Goal: Task Accomplishment & Management: Manage account settings

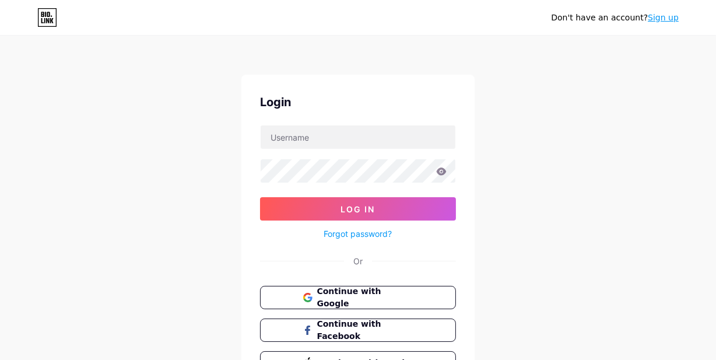
type input "rzv"
click at [442, 169] on icon at bounding box center [441, 171] width 11 height 8
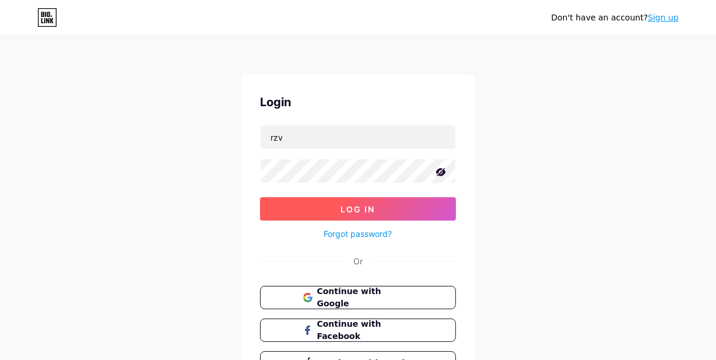
click at [355, 209] on span "Log In" at bounding box center [358, 209] width 34 height 10
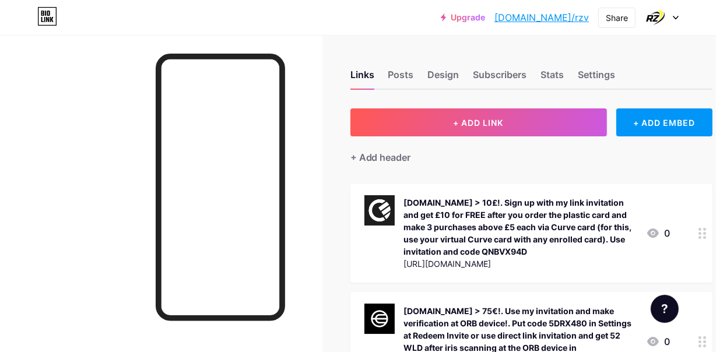
click at [561, 225] on div "[DOMAIN_NAME] > 10£!. Sign up with my link invitation and get £10 for FREE afte…" at bounding box center [520, 227] width 233 height 61
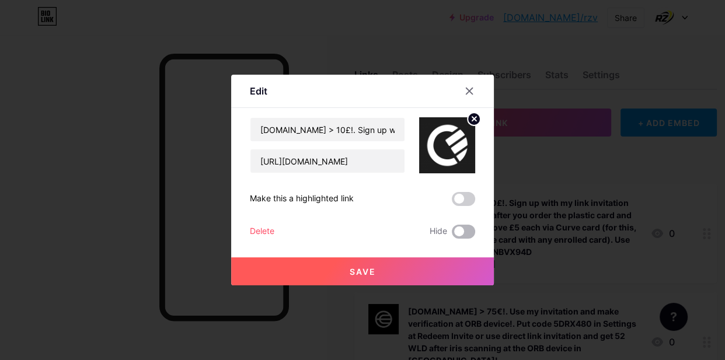
click at [469, 233] on span at bounding box center [463, 232] width 23 height 14
click at [452, 235] on input "checkbox" at bounding box center [452, 235] width 0 height 0
click at [349, 271] on span "Save" at bounding box center [362, 272] width 26 height 10
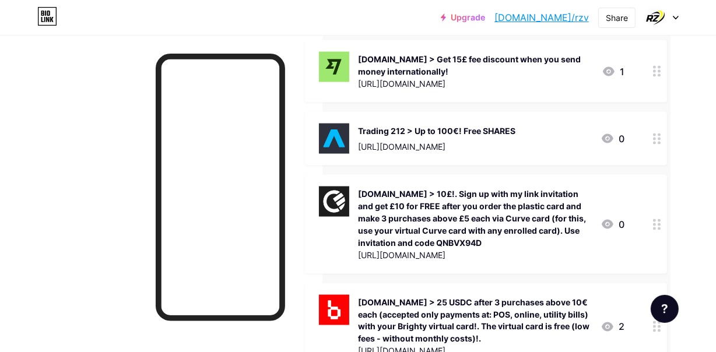
scroll to position [1605, 48]
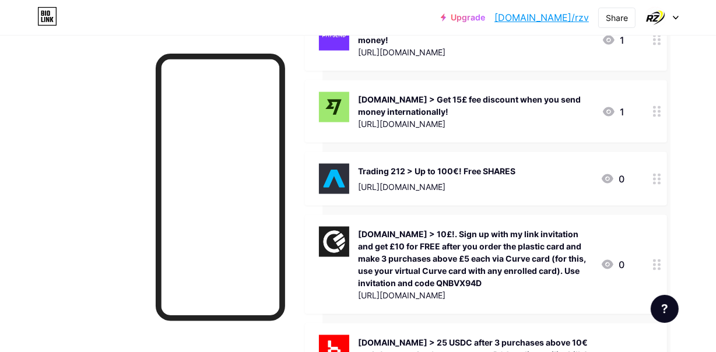
click at [516, 165] on div "Trading 212 > Up to 100€! Free SHARES" at bounding box center [438, 171] width 158 height 12
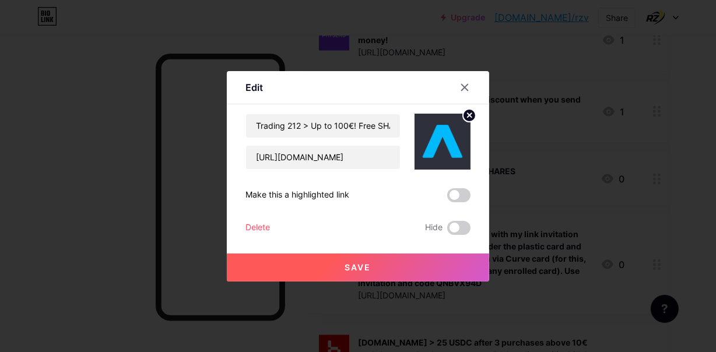
scroll to position [1605, 41]
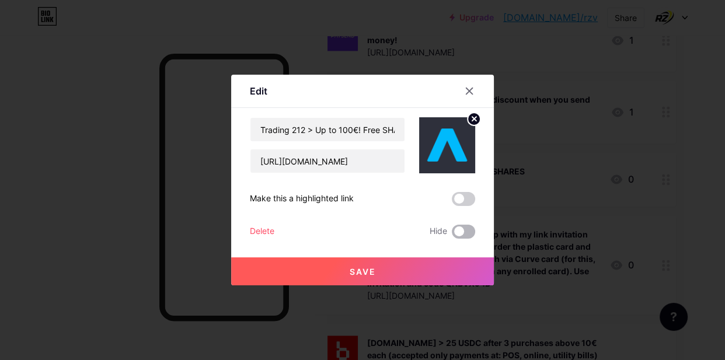
click at [466, 229] on span at bounding box center [463, 232] width 23 height 14
click at [452, 235] on input "checkbox" at bounding box center [452, 235] width 0 height 0
click at [355, 275] on span "Save" at bounding box center [362, 272] width 26 height 10
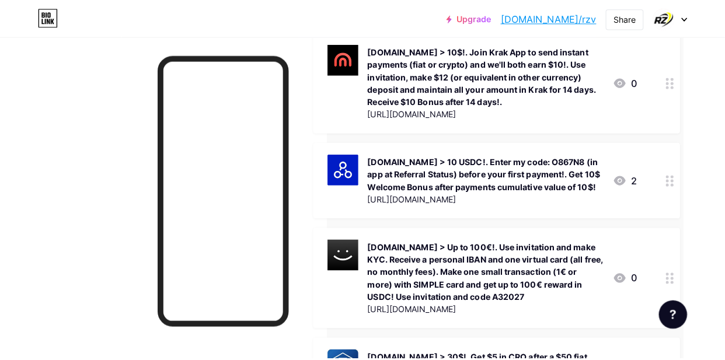
scroll to position [424, 41]
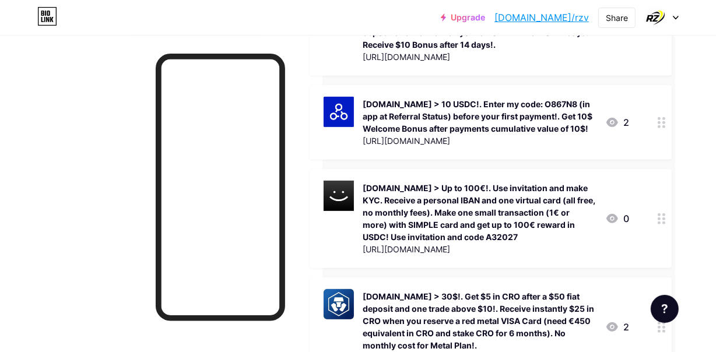
click at [474, 98] on div "[DOMAIN_NAME] > 10 USDC!. Enter my code: O867N8 (in app at Referral Status) bef…" at bounding box center [479, 116] width 233 height 37
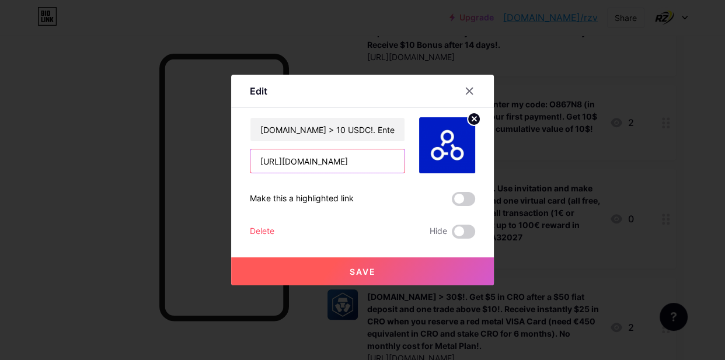
drag, startPoint x: 375, startPoint y: 163, endPoint x: 248, endPoint y: 171, distance: 127.4
click at [248, 171] on div "Edit Content YouTube Play YouTube video without leaving your page. ADD Vimeo Pl…" at bounding box center [362, 180] width 263 height 211
paste input "lwg4e"
type input "[URL][DOMAIN_NAME]"
click at [373, 271] on span "Save" at bounding box center [362, 272] width 26 height 10
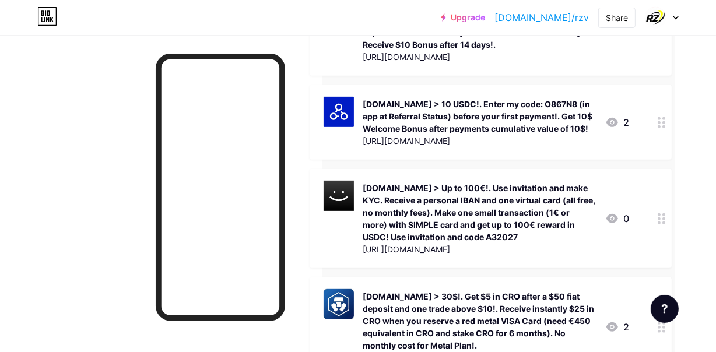
click at [410, 104] on div "[DOMAIN_NAME] > 10 USDC!. Enter my code: O867N8 (in app at Referral Status) bef…" at bounding box center [479, 116] width 233 height 37
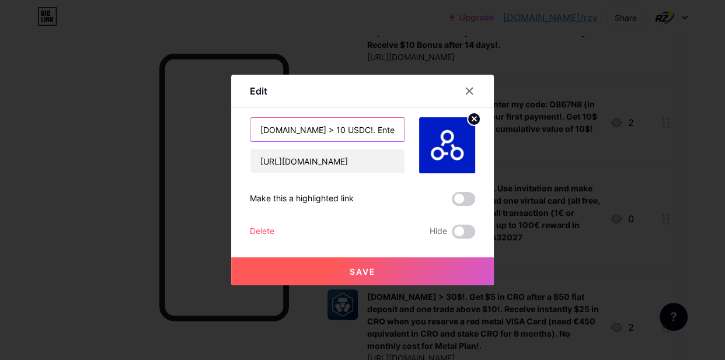
click at [382, 128] on input "[DOMAIN_NAME] > 10 USDC!. Enter my code: O867N8 (in app at Referral Status) bef…" at bounding box center [327, 129] width 154 height 23
drag, startPoint x: 386, startPoint y: 130, endPoint x: 393, endPoint y: 130, distance: 7.0
click at [394, 130] on input "[DOMAIN_NAME] > 10 USDC!. Enter my code: O867N8 (in app at Referral Status) bef…" at bounding box center [327, 129] width 154 height 23
click at [295, 129] on input "[DOMAIN_NAME] > 10 USDC!. Enter my code: O867N8 (in app at Referral Status) bef…" at bounding box center [327, 129] width 154 height 23
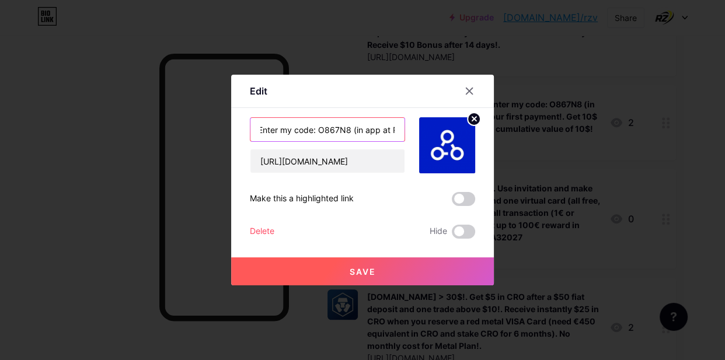
scroll to position [0, 110]
type input "[DOMAIN_NAME] > 10 USDC!. Enter my code: OLWG4E (in app at Referral Status) bef…"
click at [355, 265] on button "Save" at bounding box center [362, 271] width 263 height 28
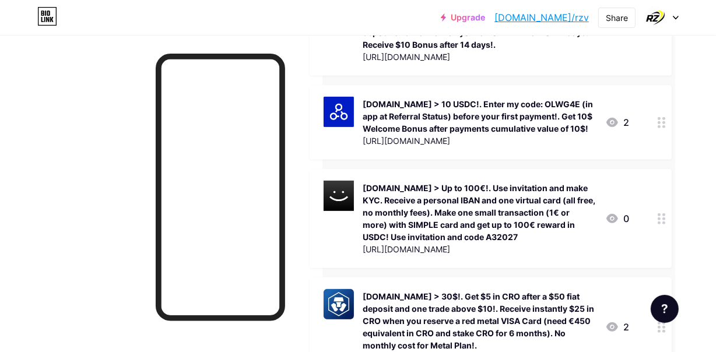
click at [448, 102] on div "[DOMAIN_NAME] > 10 USDC!. Enter my code: OLWG4E (in app at Referral Status) bef…" at bounding box center [479, 116] width 233 height 37
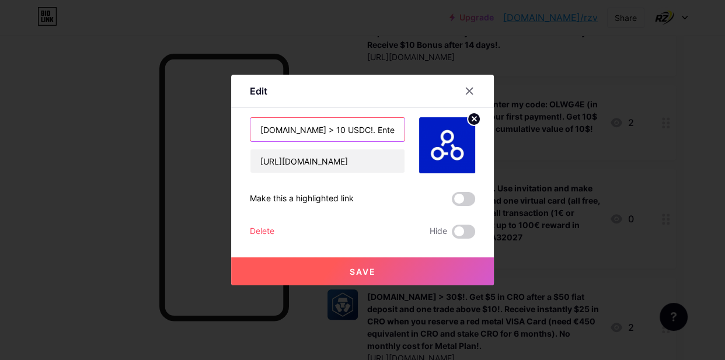
click at [352, 133] on input "[DOMAIN_NAME] > 10 USDC!. Enter my code: OLWG4E (in app at Referral Status) bef…" at bounding box center [327, 129] width 154 height 23
drag, startPoint x: 354, startPoint y: 133, endPoint x: 408, endPoint y: 136, distance: 54.9
click at [408, 136] on div "[DOMAIN_NAME] > 10 USDC!. Enter my code: OLWG4E (in app at Referral Status) bef…" at bounding box center [362, 145] width 225 height 56
click at [345, 130] on input "[DOMAIN_NAME] > 10 USDC!. Enter my code: OLWG4E (in app at Referral Status) bef…" at bounding box center [327, 129] width 154 height 23
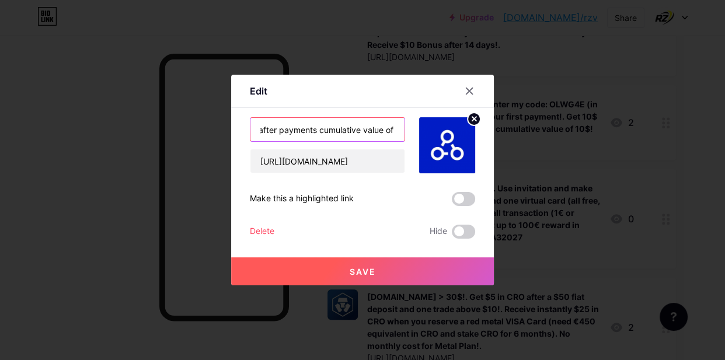
click at [391, 130] on input "[DOMAIN_NAME] > 10 USDC!. Enter my code: OLWG4E (in app at Referral Status) bef…" at bounding box center [327, 129] width 154 height 23
click at [354, 130] on input "[DOMAIN_NAME] > 10 USDC!. Enter my code: OLWG4E (in app at Referral Status) bef…" at bounding box center [327, 129] width 154 height 23
drag, startPoint x: 352, startPoint y: 130, endPoint x: 391, endPoint y: 134, distance: 38.8
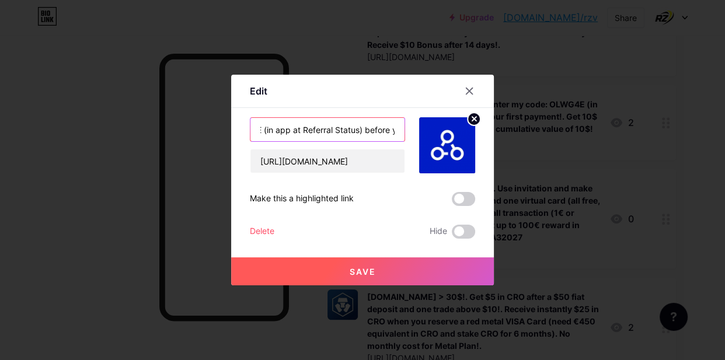
click at [391, 134] on input "[DOMAIN_NAME] > 10 USDC!. Enter my code: OLWG4E (in app at Referral Status) bef…" at bounding box center [327, 129] width 154 height 23
drag, startPoint x: 291, startPoint y: 127, endPoint x: 310, endPoint y: 136, distance: 20.6
click at [292, 127] on input "[DOMAIN_NAME] > 10 USDC!. Enter my code: OLWG4E (in app at Referral Status) bef…" at bounding box center [327, 129] width 154 height 23
click at [362, 130] on input "[DOMAIN_NAME] > 10 USDC!. Enter my code: OLWG4E (in app at Referral Status) bef…" at bounding box center [327, 129] width 154 height 23
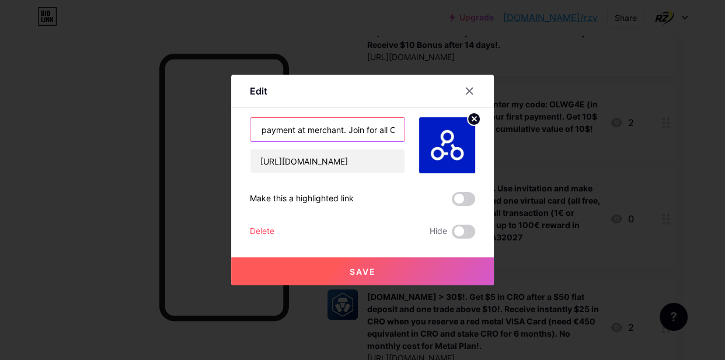
click at [361, 130] on input "[DOMAIN_NAME] > 10 USDC!. Enter code: OLWG4E (in app at Referral Status) before…" at bounding box center [327, 129] width 154 height 23
click at [388, 131] on input "[DOMAIN_NAME] > 10 USDC!. Enter code: OLWG4E (in app at Referral Status) before…" at bounding box center [327, 129] width 154 height 23
click at [344, 129] on input "[DOMAIN_NAME] > 10 USDC!. Enter code: OLWG4E (in app at Referral Status) before…" at bounding box center [327, 129] width 154 height 23
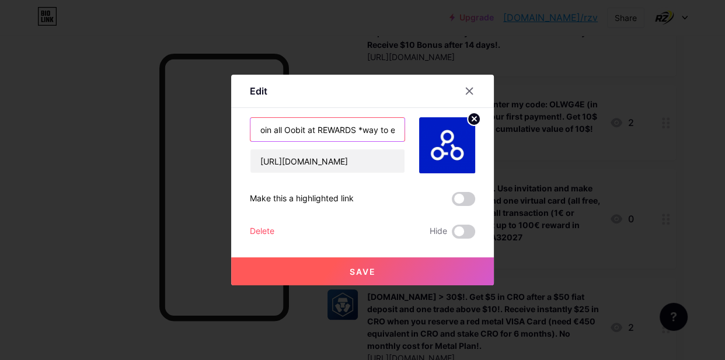
click at [345, 128] on input "[DOMAIN_NAME] > 10 USDC!. Enter code: OLWG4E (in app at Referral Status) before…" at bounding box center [327, 129] width 154 height 23
drag, startPoint x: 356, startPoint y: 130, endPoint x: 395, endPoint y: 132, distance: 39.2
click at [395, 132] on input "[DOMAIN_NAME] > 10 USDC!. Enter code: OLWG4E (in app at Referral Status) before…" at bounding box center [327, 129] width 154 height 23
click at [396, 132] on input "[DOMAIN_NAME] > 10 USDC!. Enter code: OLWG4E (in app at Referral Status) before…" at bounding box center [327, 129] width 154 height 23
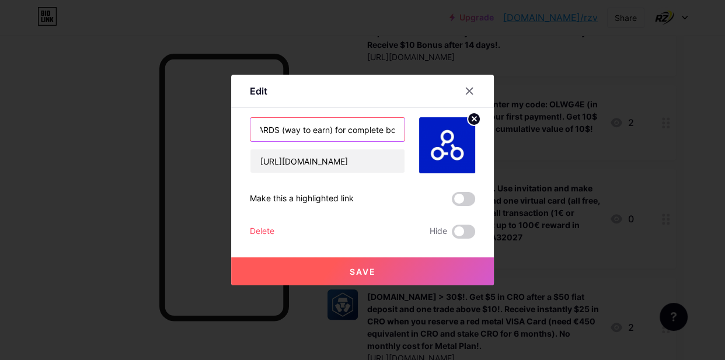
scroll to position [0, 708]
click at [331, 132] on input "[DOMAIN_NAME] > 10 USDC!. Enter code: OLWG4E (in app at Referral Status) before…" at bounding box center [327, 129] width 154 height 23
type input "[DOMAIN_NAME] > 10 USDC!. Enter code: OLWG4E (in app at Referral Status) before…"
click at [362, 270] on span "Save" at bounding box center [362, 272] width 26 height 10
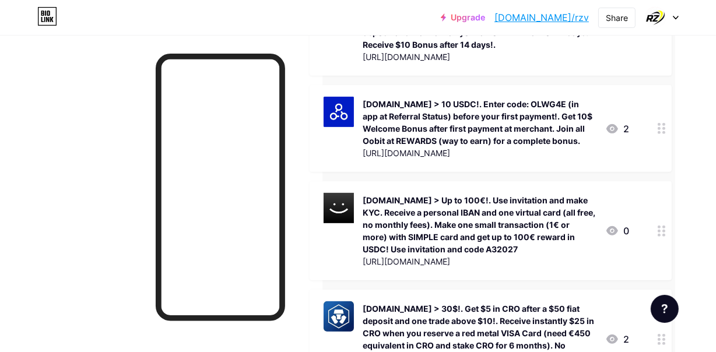
drag, startPoint x: 366, startPoint y: 89, endPoint x: 585, endPoint y: 127, distance: 222.6
click at [585, 127] on div "[DOMAIN_NAME] > 10 USDC!. Enter code: OLWG4E (in app at Referral Status) before…" at bounding box center [460, 129] width 272 height 64
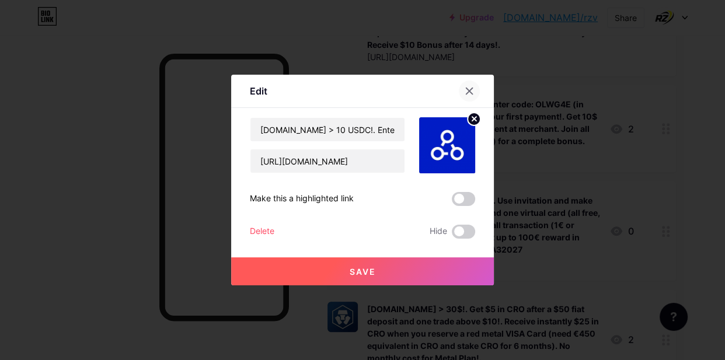
click at [466, 92] on icon at bounding box center [468, 90] width 9 height 9
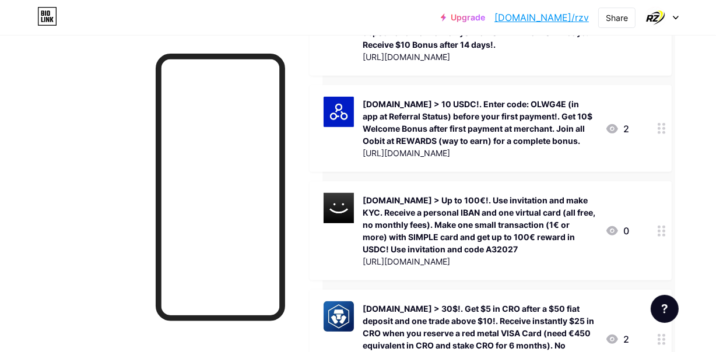
click at [431, 122] on div "[DOMAIN_NAME] > 10 USDC!. Enter code: OLWG4E (in app at Referral Status) before…" at bounding box center [479, 122] width 233 height 49
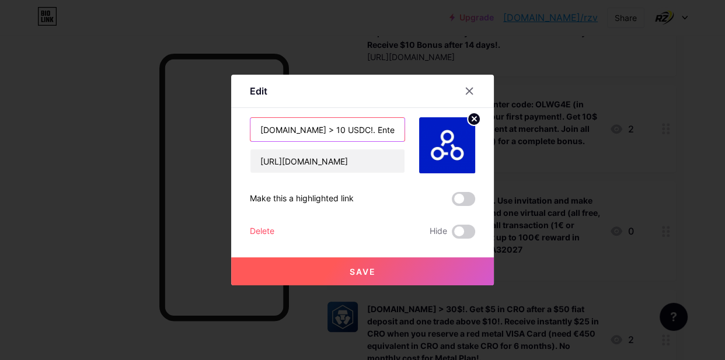
click at [340, 130] on input "[DOMAIN_NAME] > 10 USDC!. Enter code: OLWG4E (in app at Referral Status) before…" at bounding box center [327, 129] width 154 height 23
drag, startPoint x: 341, startPoint y: 129, endPoint x: 441, endPoint y: 130, distance: 100.4
click at [441, 130] on div "[DOMAIN_NAME] > 10 USDC!. Enter code: OLWG4E (in app at Referral Status) before…" at bounding box center [362, 145] width 225 height 56
click at [303, 130] on input "[DOMAIN_NAME] > 10 USDC!. Enter code: OLWG4E (in app at Referral Status) before…" at bounding box center [327, 129] width 154 height 23
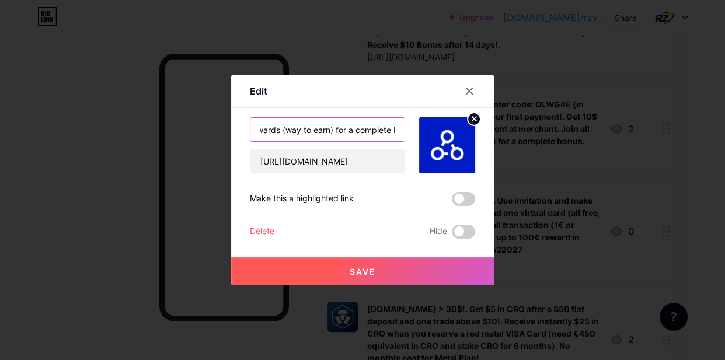
scroll to position [0, 709]
drag, startPoint x: 368, startPoint y: 133, endPoint x: 397, endPoint y: 141, distance: 30.3
click at [397, 141] on div "[DOMAIN_NAME] > 10 USDC!. Enter code: OLWG4E (in app at Referral Status) before…" at bounding box center [327, 129] width 155 height 25
click at [329, 128] on input "[DOMAIN_NAME] > 10 USDC!. Enter code: OLWG4E (in app at Referral Status) before…" at bounding box center [327, 129] width 154 height 23
click at [365, 130] on input "[DOMAIN_NAME] > 10 USDC!. Enter code: OLWG4E (in app at Referral Status) before…" at bounding box center [327, 129] width 154 height 23
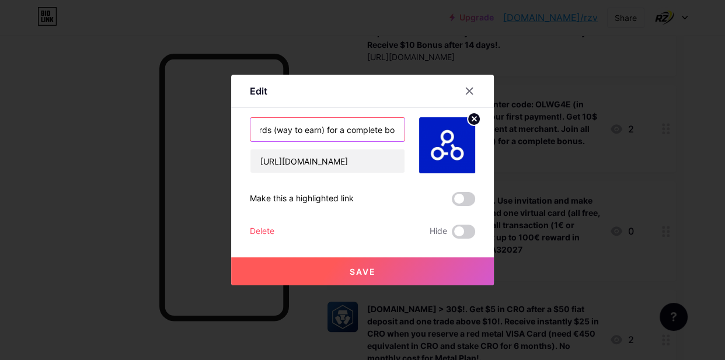
scroll to position [0, 0]
drag, startPoint x: 363, startPoint y: 128, endPoint x: 388, endPoint y: 133, distance: 25.1
click at [388, 133] on input "[DOMAIN_NAME] > 10 USDC!. Enter code: OLWG4E (in app at Referral Status) before…" at bounding box center [327, 129] width 154 height 23
click at [380, 128] on input "[DOMAIN_NAME] > 10 USDC!. Enter code: OLWG4E (in app at Referral Status) before…" at bounding box center [327, 129] width 154 height 23
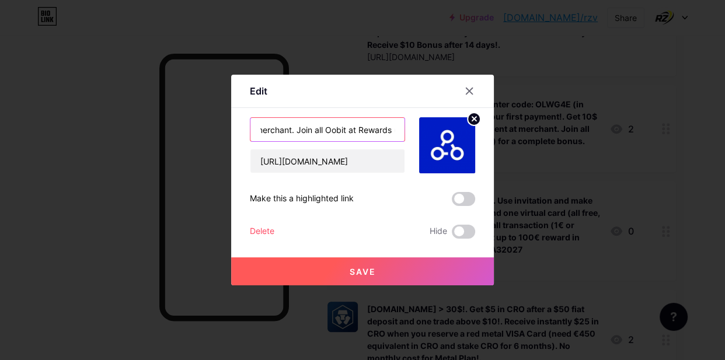
scroll to position [0, 709]
drag, startPoint x: 379, startPoint y: 130, endPoint x: 410, endPoint y: 130, distance: 30.9
click at [410, 130] on div "[DOMAIN_NAME] > 10 USDC!. Enter code: OLWG4E (in app at Referral Status) before…" at bounding box center [362, 145] width 225 height 56
click at [368, 128] on input "[DOMAIN_NAME] > 10 USDC!. Enter code: OLWG4E (in app at Referral Status) before…" at bounding box center [327, 129] width 154 height 23
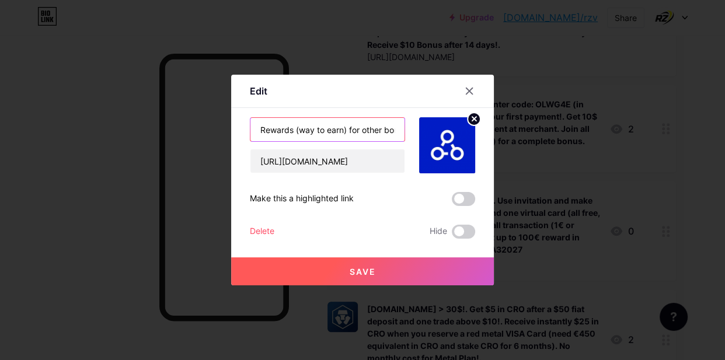
drag, startPoint x: 377, startPoint y: 132, endPoint x: 409, endPoint y: 132, distance: 32.1
click at [409, 132] on div "[DOMAIN_NAME] > 10 USDC!. Enter code: OLWG4E (in app at Referral Status) before…" at bounding box center [362, 145] width 225 height 56
click at [393, 132] on input "[DOMAIN_NAME] > 10 USDC!. Enter code: OLWG4E (in app at Referral Status) before…" at bounding box center [327, 129] width 154 height 23
drag, startPoint x: 349, startPoint y: 131, endPoint x: 265, endPoint y: 129, distance: 84.6
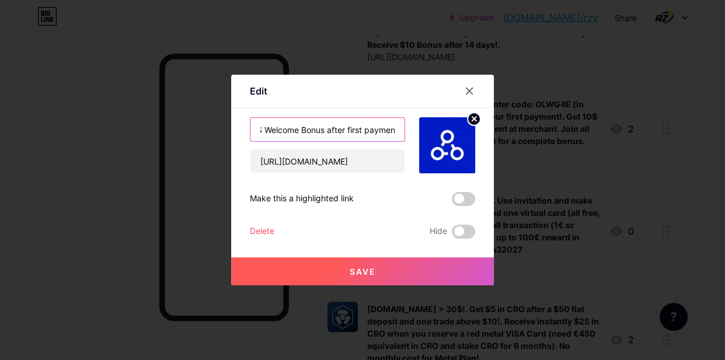
click at [265, 129] on input "[DOMAIN_NAME] > 10 USDC!. Enter code: OLWG4E (in app at Referral Status) before…" at bounding box center [327, 129] width 154 height 23
click at [354, 128] on input "[DOMAIN_NAME] > 10 USDC!. Enter code: OLWG4E (in app at Referral Status) before…" at bounding box center [327, 129] width 154 height 23
click at [358, 128] on input "[DOMAIN_NAME] > 10 USDC!. Enter code: OLWG4E (in app at Referral Status) before…" at bounding box center [327, 129] width 154 height 23
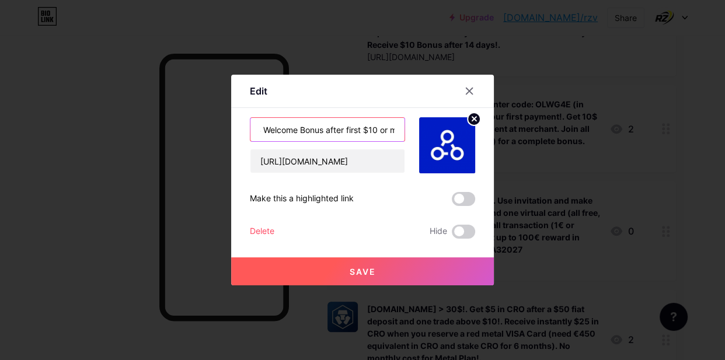
type input "[DOMAIN_NAME] > 10 USDC!. Enter code: OLWG4E (in app at Referral Status) before…"
click at [356, 279] on button "Save" at bounding box center [362, 271] width 263 height 28
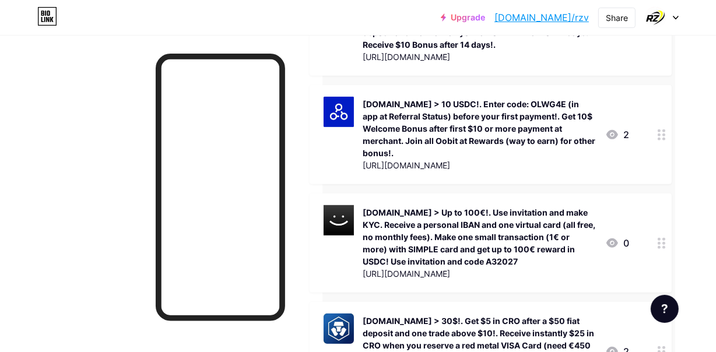
click at [534, 98] on div "[DOMAIN_NAME] > 10 USDC!. Enter code: OLWG4E (in app at Referral Status) before…" at bounding box center [479, 128] width 233 height 61
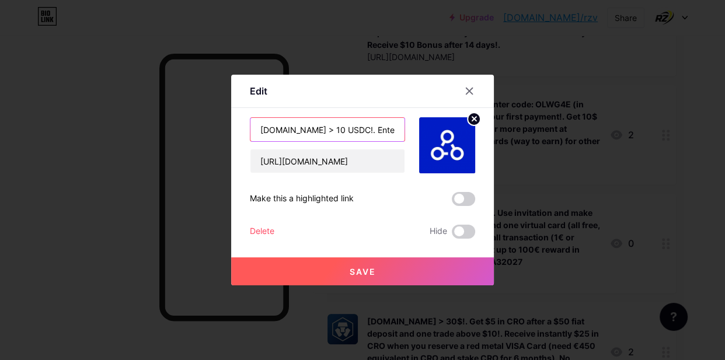
click at [382, 129] on input "[DOMAIN_NAME] > 10 USDC!. Enter code: OLWG4E (in app at Referral Status) before…" at bounding box center [327, 129] width 154 height 23
type input "[DOMAIN_NAME] > 10 USDC!. Enter code: OLWG4E (in app at Referral Status) before…"
click at [372, 274] on span "Save" at bounding box center [362, 272] width 26 height 10
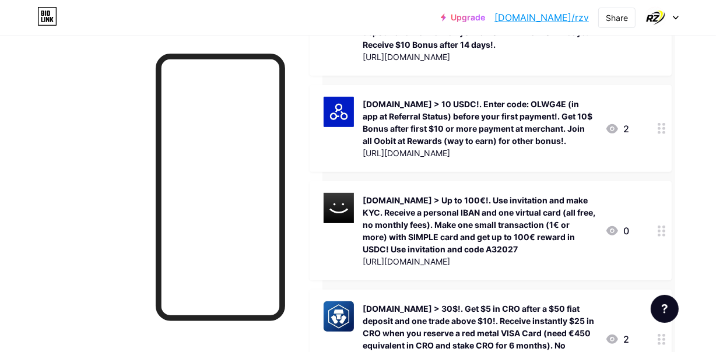
click at [504, 108] on div "[DOMAIN_NAME] > 10 USDC!. Enter code: OLWG4E (in app at Referral Status) before…" at bounding box center [479, 122] width 233 height 49
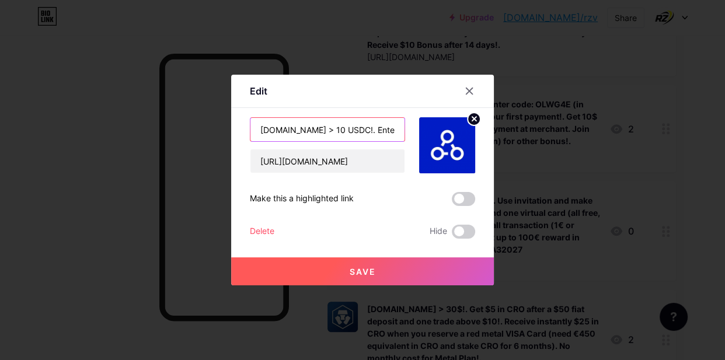
click at [376, 128] on input "[DOMAIN_NAME] > 10 USDC!. Enter code: OLWG4E (in app at Referral Status) before…" at bounding box center [327, 129] width 154 height 23
drag, startPoint x: 373, startPoint y: 134, endPoint x: 420, endPoint y: 132, distance: 46.7
click at [420, 132] on div "[DOMAIN_NAME] > 10 USDC!. Enter code: OLWG4E (in app at Referral Status) before…" at bounding box center [362, 145] width 225 height 56
click at [372, 127] on input "[DOMAIN_NAME] > 10 USDC!. Enter code: OLWG4E (in app at Referral Status) before…" at bounding box center [327, 129] width 154 height 23
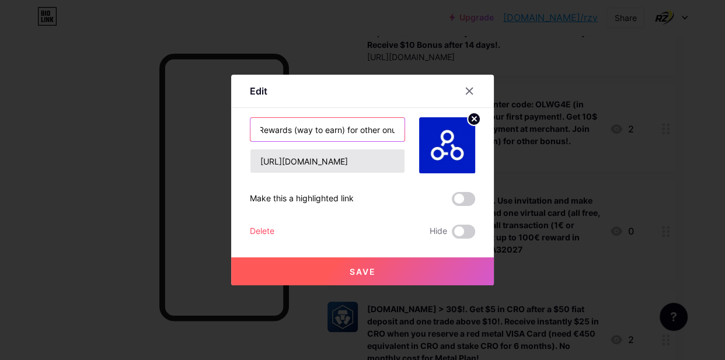
scroll to position [0, 695]
click at [289, 132] on input "[DOMAIN_NAME] > 10 USDC!. Enter code: OLWG4E (in app at Referral Status) before…" at bounding box center [327, 129] width 154 height 23
click at [319, 130] on input "[DOMAIN_NAME] > 10 USDC!. Enter code: OLWG4E (in app at Referral Status) before…" at bounding box center [327, 129] width 154 height 23
type input "[DOMAIN_NAME] > 10 USDC!. Enter code: OLWG4E (in app at Referral Status) before…"
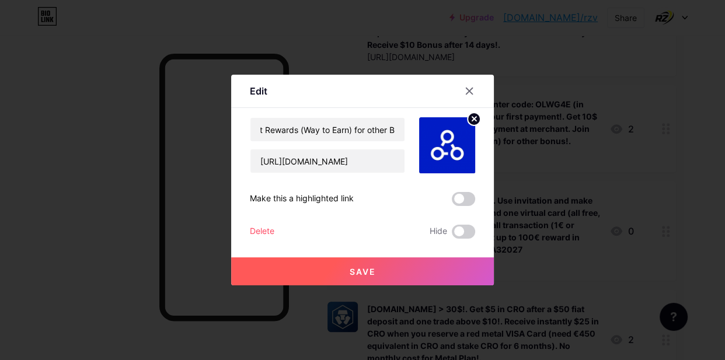
click at [366, 261] on button "Save" at bounding box center [362, 271] width 263 height 28
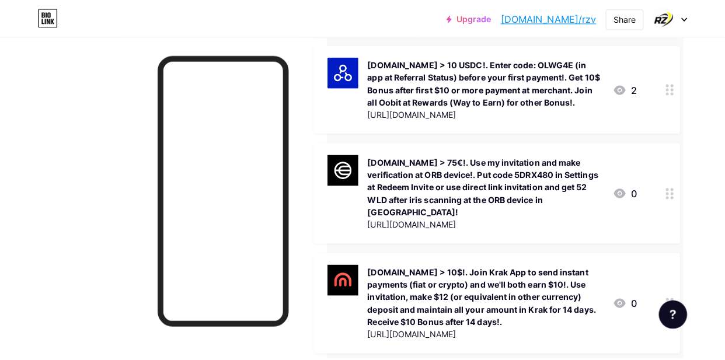
scroll to position [265, 41]
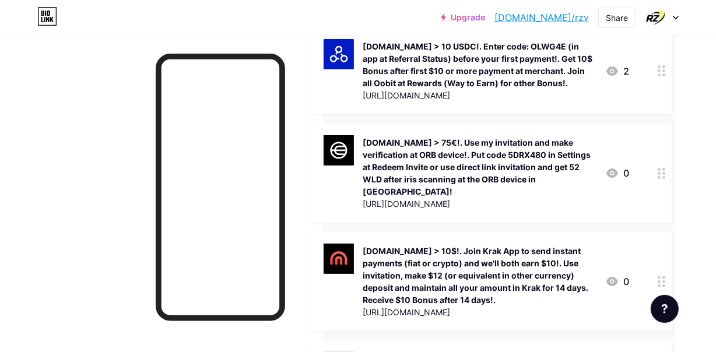
click at [442, 163] on div "[DOMAIN_NAME] > 75€!. Use my invitation and make verification at ORB device!. P…" at bounding box center [479, 167] width 233 height 61
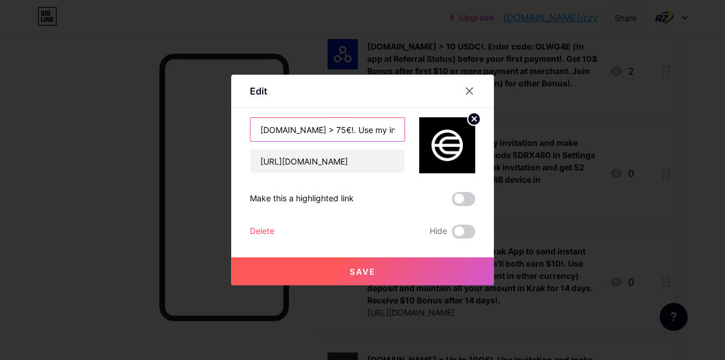
click at [328, 131] on input "[DOMAIN_NAME] > 75€!. Use my invitation and make verification at ORB device!. P…" at bounding box center [327, 129] width 154 height 23
drag, startPoint x: 341, startPoint y: 134, endPoint x: 299, endPoint y: 141, distance: 42.6
click at [299, 141] on div "[DOMAIN_NAME] > 60€!. Use my invitation and make verification at ORB device!. P…" at bounding box center [327, 129] width 155 height 25
click at [299, 129] on input "[DOMAIN_NAME] > 60€!. Use my invitation and make verification at ORB device!. P…" at bounding box center [327, 129] width 154 height 23
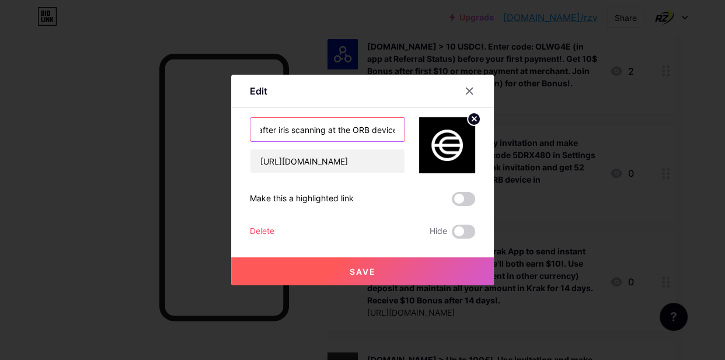
scroll to position [0, 705]
drag, startPoint x: 347, startPoint y: 130, endPoint x: 386, endPoint y: 130, distance: 39.7
click at [386, 130] on input "[DOMAIN_NAME] > 60€!. Use my invitation and make verification at ORB device!. P…" at bounding box center [327, 129] width 154 height 23
click at [392, 128] on input "[DOMAIN_NAME] > 60€!. Use my invitation and make verification at ORB device!. P…" at bounding box center [327, 129] width 154 height 23
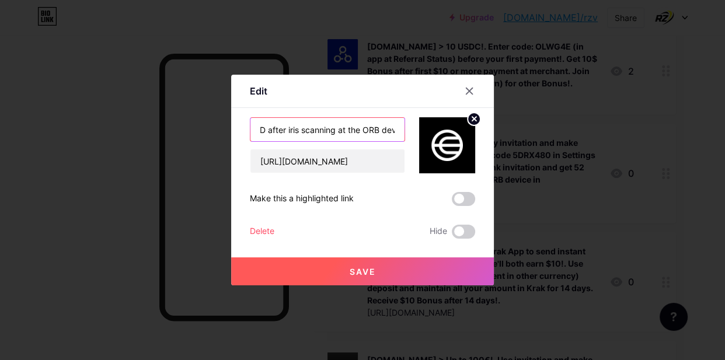
type input "[DOMAIN_NAME] > 60€!. Use my invitation and make verification at ORB device!. P…"
click at [351, 275] on span "Save" at bounding box center [362, 272] width 26 height 10
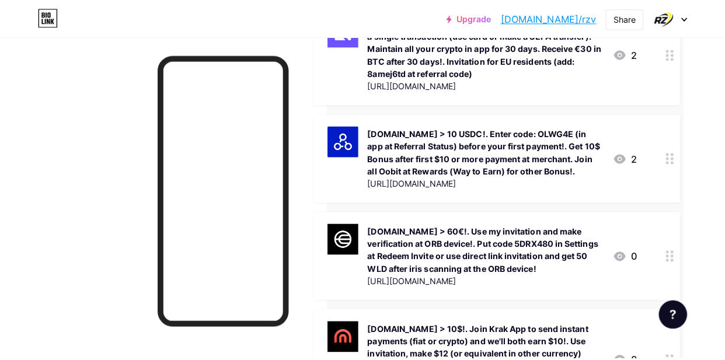
scroll to position [159, 41]
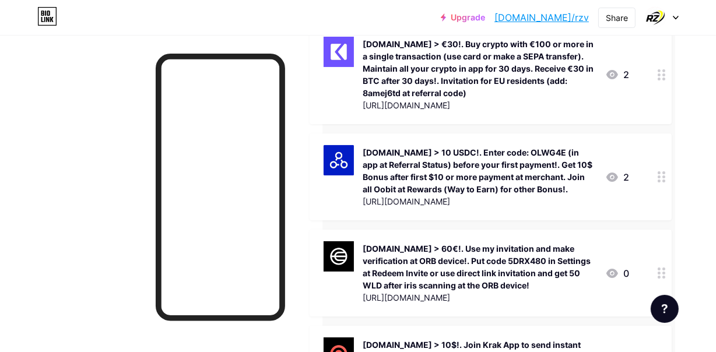
click at [442, 62] on div "[DOMAIN_NAME] > €30!. Buy crypto with €100 or more in a single transaction (use…" at bounding box center [479, 68] width 233 height 61
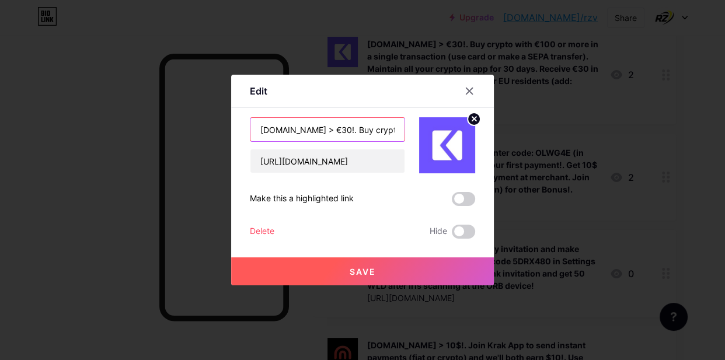
click at [352, 128] on input "[DOMAIN_NAME] > €30!. Buy crypto with €100 or more in a single transaction (use…" at bounding box center [327, 129] width 154 height 23
drag, startPoint x: 352, startPoint y: 131, endPoint x: 417, endPoint y: 131, distance: 65.3
click at [417, 131] on div "[DOMAIN_NAME] > €30!. Buy crypto with €100 or more in a single transaction (use…" at bounding box center [362, 145] width 225 height 56
click at [287, 127] on input "[DOMAIN_NAME] > €30!. Buy crypto with €100 or more in a single transaction (use…" at bounding box center [327, 129] width 154 height 23
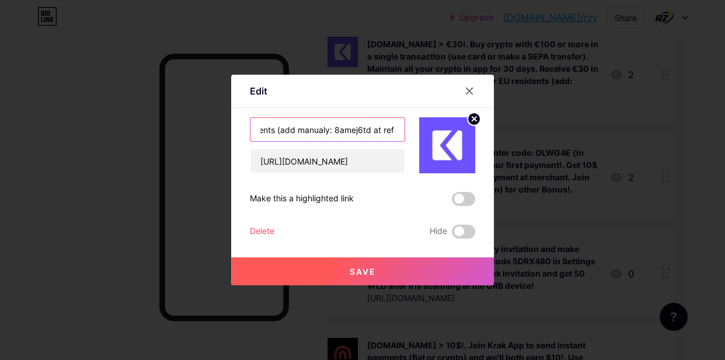
type input "[DOMAIN_NAME] > €30!. Buy crypto with €100 or more in a single transaction (use…"
click at [375, 268] on button "Save" at bounding box center [362, 271] width 263 height 28
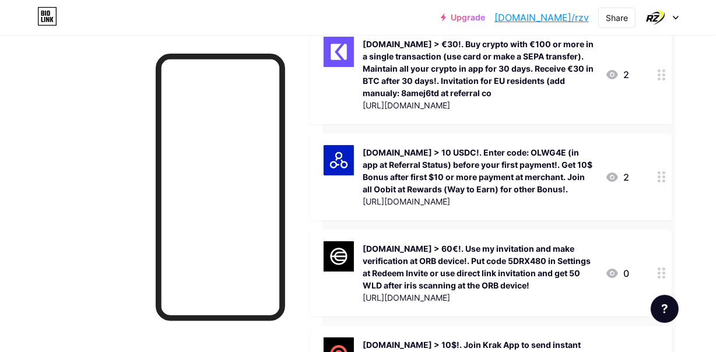
click at [461, 79] on div "[DOMAIN_NAME] > €30!. Buy crypto with €100 or more in a single transaction (use…" at bounding box center [479, 68] width 233 height 61
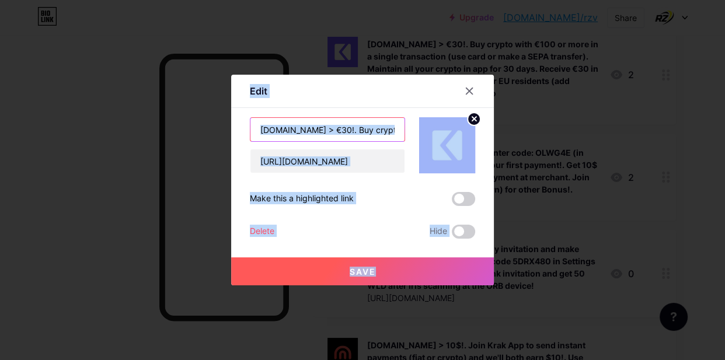
click at [352, 128] on input "[DOMAIN_NAME] > €30!. Buy crypto with €100 or more in a single transaction (use…" at bounding box center [327, 129] width 154 height 23
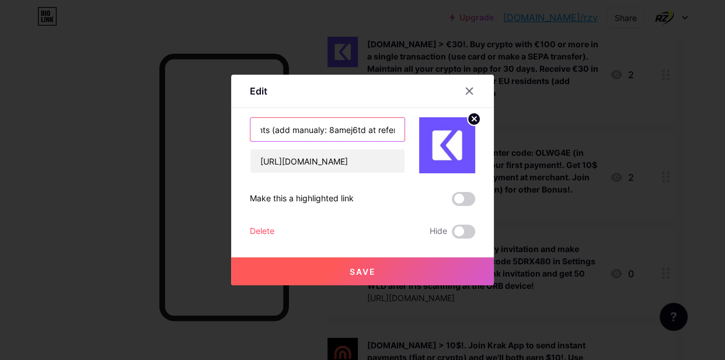
scroll to position [0, 848]
drag, startPoint x: 351, startPoint y: 130, endPoint x: 424, endPoint y: 135, distance: 73.7
click at [424, 135] on div "[DOMAIN_NAME] > €30!. Buy crypto with €100 or more in a single transaction (use…" at bounding box center [362, 145] width 225 height 56
click at [393, 130] on input "[DOMAIN_NAME] > €30!. Buy crypto with €100 or more in a single transaction (use…" at bounding box center [327, 129] width 154 height 23
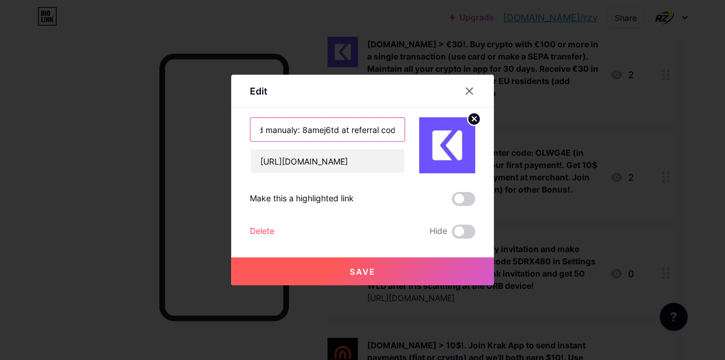
click at [309, 132] on input "[DOMAIN_NAME] > €30!. Buy crypto with €100 or more in a single transaction (use…" at bounding box center [327, 129] width 154 height 23
click at [313, 127] on input "[DOMAIN_NAME] > €30!. Buy crypto with €100 or more in a single transaction (use…" at bounding box center [327, 129] width 154 height 23
type input "[DOMAIN_NAME] > €30!. Buy crypto with €100 or more in a single transaction (use…"
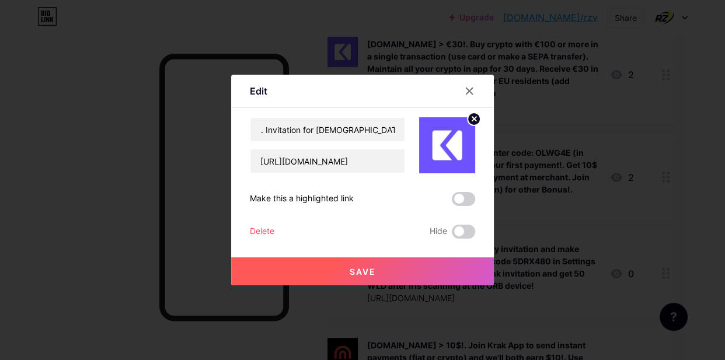
scroll to position [0, 0]
click at [353, 274] on span "Save" at bounding box center [362, 272] width 26 height 10
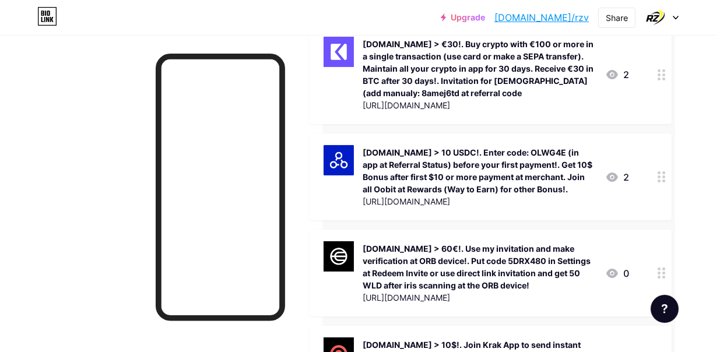
click at [475, 72] on div "[DOMAIN_NAME] > €30!. Buy crypto with €100 or more in a single transaction (use…" at bounding box center [479, 68] width 233 height 61
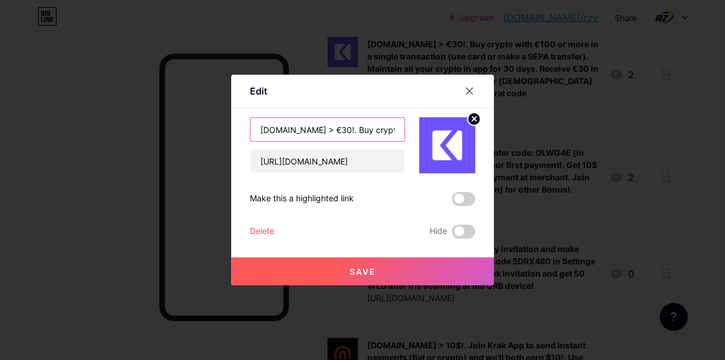
click at [358, 130] on input "[DOMAIN_NAME] > €30!. Buy crypto with €100 or more in a single transaction (use…" at bounding box center [327, 129] width 154 height 23
drag, startPoint x: 359, startPoint y: 130, endPoint x: 413, endPoint y: 125, distance: 53.3
click at [413, 125] on div "[DOMAIN_NAME] > €30!. Buy crypto with €100 or more in a single transaction (use…" at bounding box center [362, 145] width 225 height 56
click at [299, 128] on input "[DOMAIN_NAME] > €30!. Buy crypto with €100 or more in a single transaction (use…" at bounding box center [327, 129] width 154 height 23
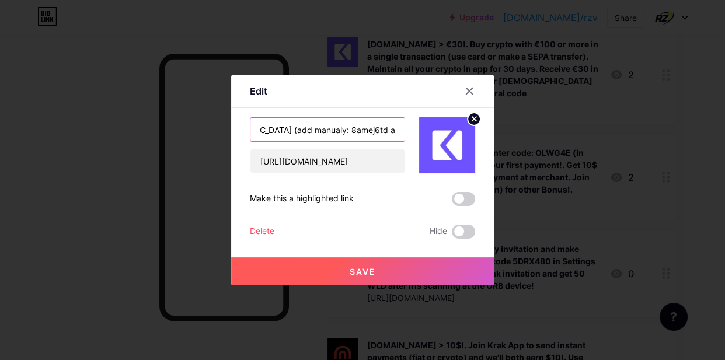
click at [275, 131] on input "[DOMAIN_NAME] > €30!. Buy crypto with €100 or more in a single transaction (use…" at bounding box center [327, 129] width 154 height 23
click at [312, 132] on input "[DOMAIN_NAME] > €30!. Buy crypto with €100 or more in a single transaction (use…" at bounding box center [327, 129] width 154 height 23
click at [344, 130] on input "[DOMAIN_NAME] > €30!. Buy crypto with €100 or more in a single transaction (use…" at bounding box center [327, 129] width 154 height 23
type input "[DOMAIN_NAME] > €30!. Buy crypto with €100 or more in a single transaction (use…"
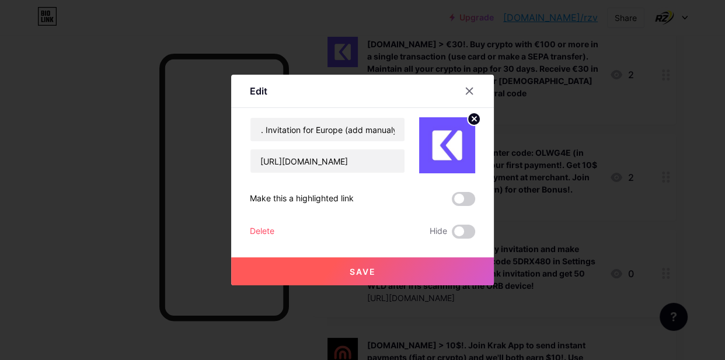
click at [357, 270] on span "Save" at bounding box center [362, 272] width 26 height 10
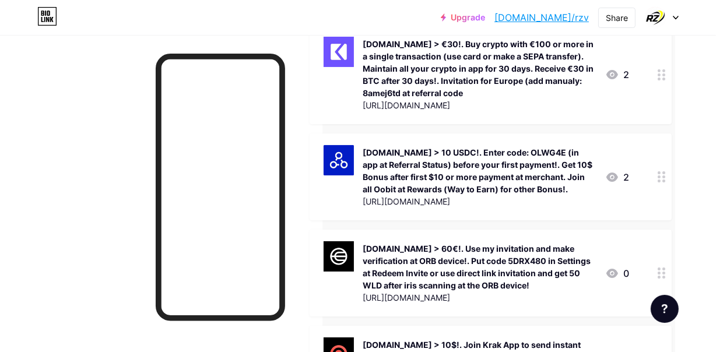
click at [448, 68] on div "[DOMAIN_NAME] > €30!. Buy crypto with €100 or more in a single transaction (use…" at bounding box center [479, 68] width 233 height 61
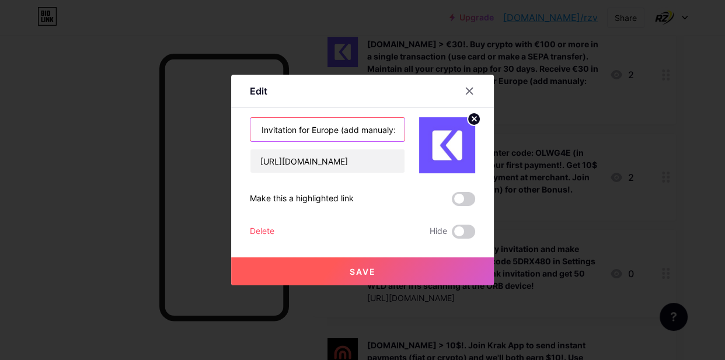
scroll to position [0, 836]
drag, startPoint x: 362, startPoint y: 133, endPoint x: 472, endPoint y: 138, distance: 109.8
click at [472, 138] on div "[DOMAIN_NAME] > €30!. Buy crypto with €100 or more in a single transaction (use…" at bounding box center [362, 145] width 225 height 56
click at [394, 130] on input "[DOMAIN_NAME] > €30!. Buy crypto with €100 or more in a single transaction (use…" at bounding box center [327, 129] width 154 height 23
click at [398, 132] on input "[DOMAIN_NAME] > €30!. Buy crypto with €100 or more in a single transaction (use…" at bounding box center [327, 129] width 154 height 23
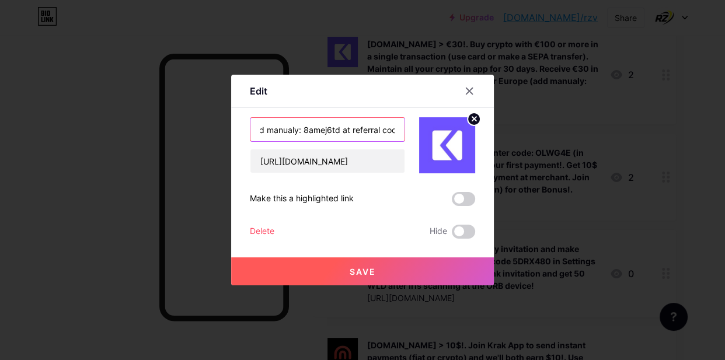
scroll to position [0, 838]
type input "[DOMAIN_NAME] > €30!. Buy crypto with €100 or more in a single transaction (use…"
click at [351, 273] on span "Save" at bounding box center [362, 272] width 26 height 10
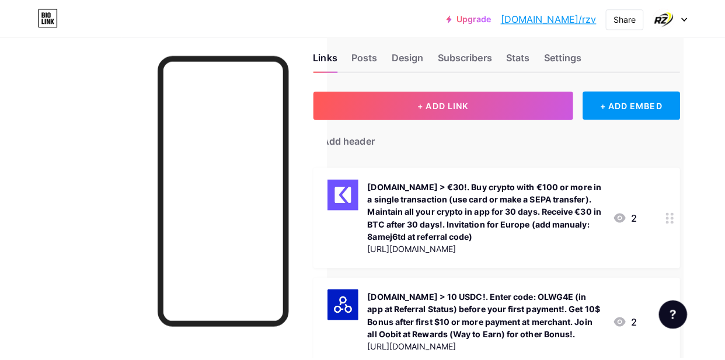
scroll to position [0, 41]
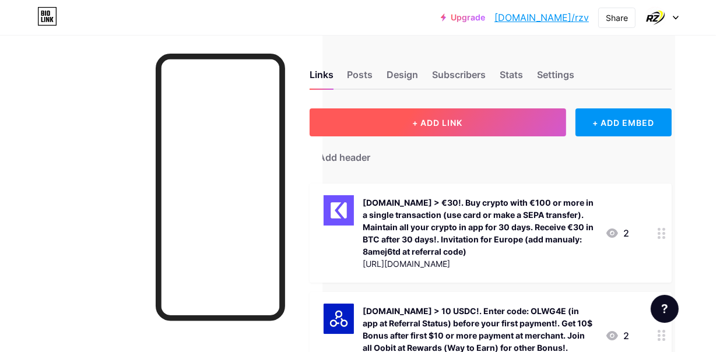
click at [456, 124] on span "+ ADD LINK" at bounding box center [438, 123] width 50 height 10
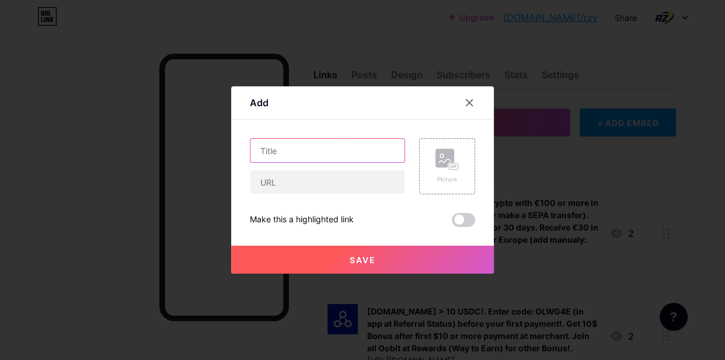
click at [324, 152] on input "text" at bounding box center [327, 150] width 154 height 23
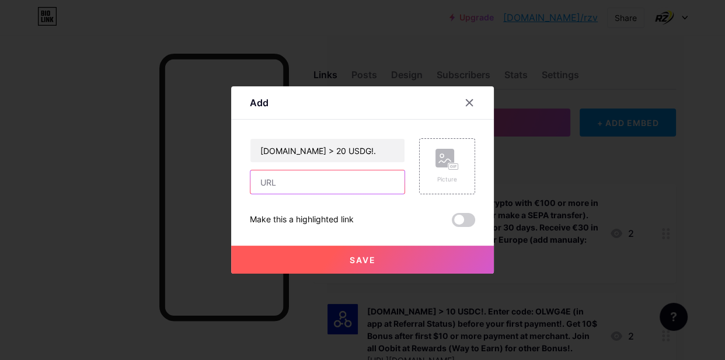
click at [282, 187] on input "text" at bounding box center [327, 181] width 154 height 23
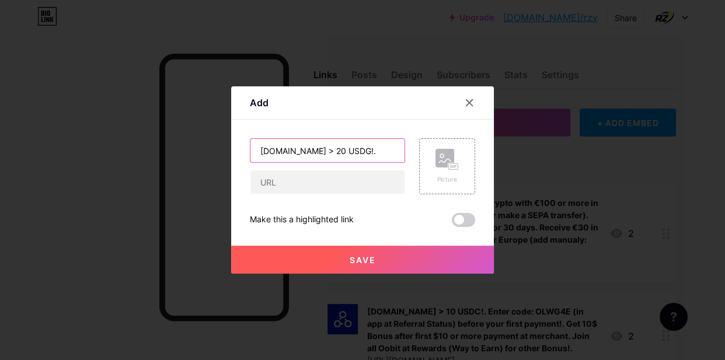
click at [375, 150] on input "[DOMAIN_NAME] > 20 USDG!." at bounding box center [327, 150] width 154 height 23
paste input "Folosește invitația cu codul de recomandare: 8jz25sdy și fă prima ta tranzacție…"
drag, startPoint x: 365, startPoint y: 149, endPoint x: 398, endPoint y: 152, distance: 32.8
click at [398, 152] on input "[DOMAIN_NAME] > 20 USDG!. Folosește invitația cu codul de recomandare: 8jz25sdy…" at bounding box center [327, 150] width 154 height 23
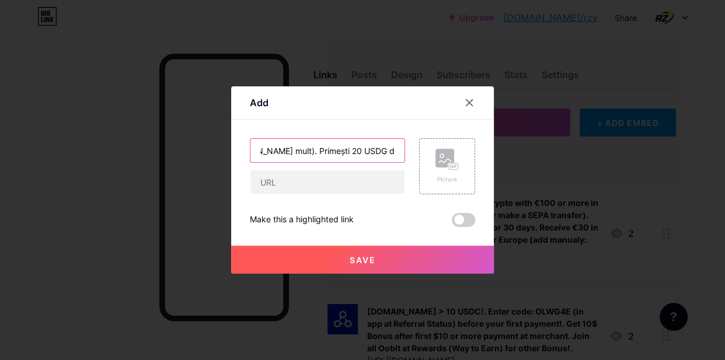
paste input "Use invitation with referral code: 8jz25sdy and make your first trade with 100€…"
type input "[DOMAIN_NAME] > 20 USDG!. Use invitation with referral code: 8jz25sdy and make …"
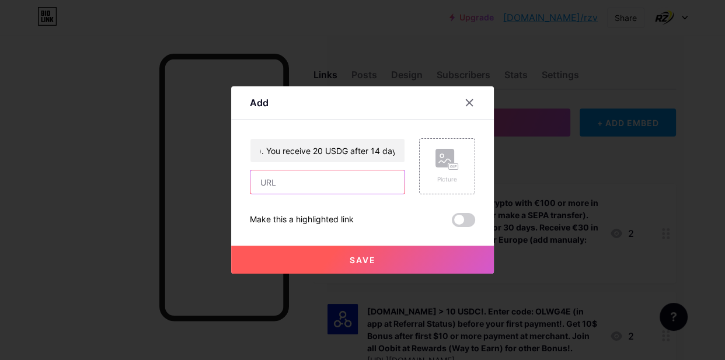
drag, startPoint x: 282, startPoint y: 187, endPoint x: 277, endPoint y: 180, distance: 9.2
click at [282, 187] on input "text" at bounding box center [327, 181] width 154 height 23
paste input "[URL][DOMAIN_NAME]"
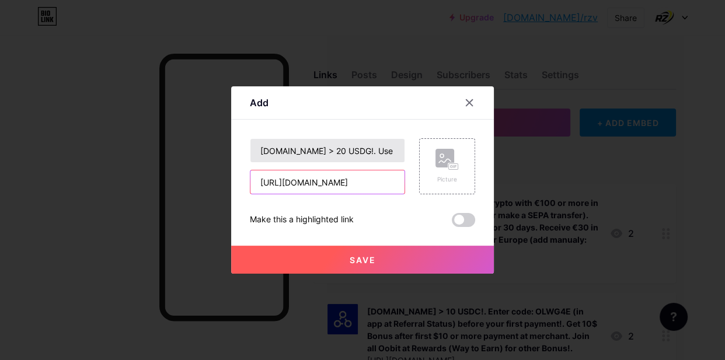
type input "[URL][DOMAIN_NAME]"
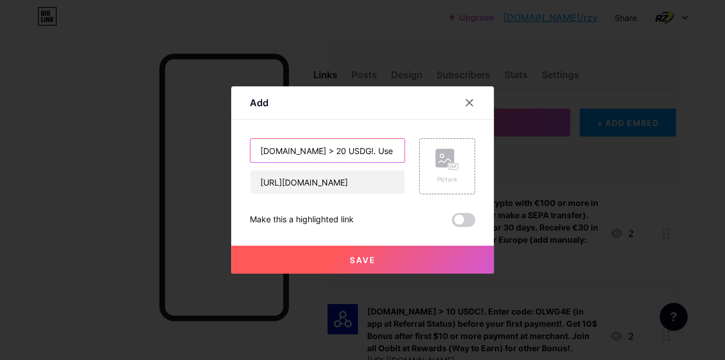
scroll to position [0, 0]
drag, startPoint x: 371, startPoint y: 150, endPoint x: 385, endPoint y: 152, distance: 13.5
click at [385, 152] on input "[DOMAIN_NAME] > 20 USDG!. Use invitation with referral code: 8jz25sdy and make …" at bounding box center [327, 150] width 154 height 23
click at [376, 148] on input "[DOMAIN_NAME] > 20 USDG!. Use invitation with referral code: 8jz25sdy and make …" at bounding box center [327, 150] width 154 height 23
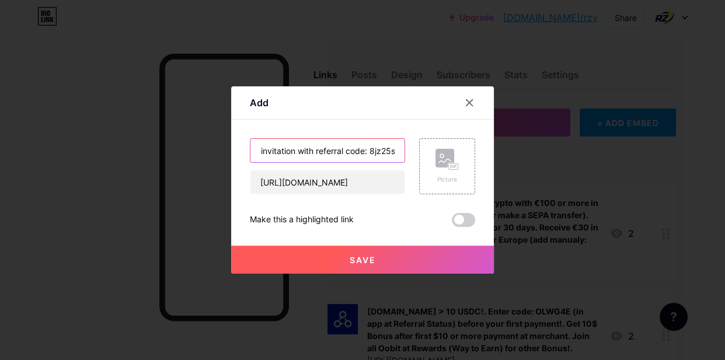
drag, startPoint x: 379, startPoint y: 146, endPoint x: 386, endPoint y: 149, distance: 7.4
click at [386, 149] on input "[DOMAIN_NAME] > 20 USDG!. Use invitation with referral code: 8jz25sdy and make …" at bounding box center [327, 150] width 154 height 23
click at [380, 149] on input "[DOMAIN_NAME] > 20 USDG!. Use invitation with referral code: 8jz25sdy and make …" at bounding box center [327, 150] width 154 height 23
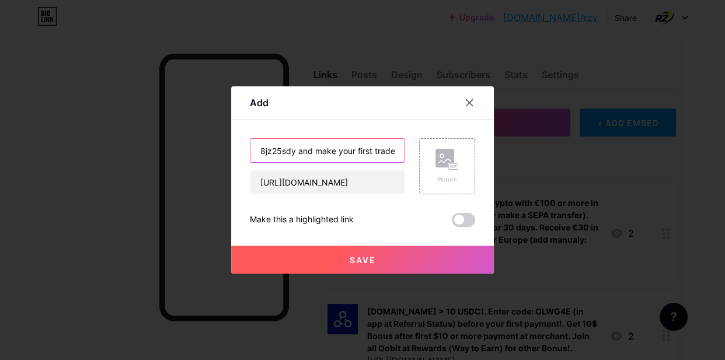
drag, startPoint x: 380, startPoint y: 151, endPoint x: 389, endPoint y: 151, distance: 8.8
click at [389, 151] on input "[DOMAIN_NAME] > 20 USDG!. Use invitation with referral code: 8jz25sdy and make …" at bounding box center [327, 150] width 154 height 23
click at [361, 149] on input "[DOMAIN_NAME] > 20 USDG!. Use invitation with referral code: 8jz25sdy and make …" at bounding box center [327, 150] width 154 height 23
drag, startPoint x: 354, startPoint y: 151, endPoint x: 398, endPoint y: 156, distance: 44.0
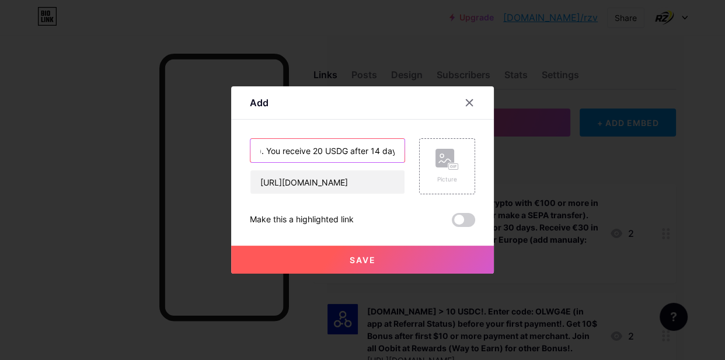
click at [398, 156] on input "[DOMAIN_NAME] > 20 USDG!. Use invitation with referral code: 8jz25sdy and make …" at bounding box center [327, 150] width 154 height 23
click at [395, 150] on input "[DOMAIN_NAME] > 20 USDG!. Use invitation with referral code: 8jz25sdy and make …" at bounding box center [327, 150] width 154 height 23
click at [366, 256] on span "Save" at bounding box center [362, 260] width 26 height 10
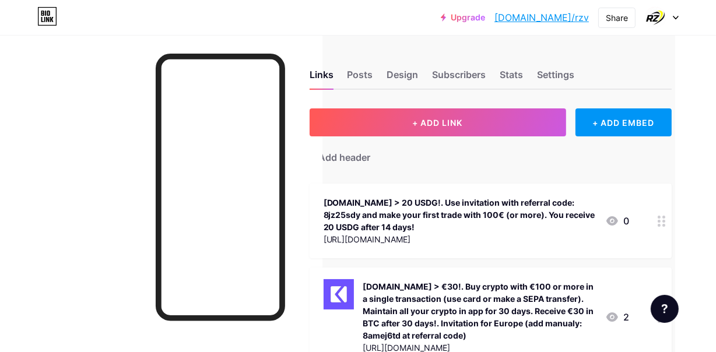
drag, startPoint x: 494, startPoint y: 238, endPoint x: 323, endPoint y: 238, distance: 171.0
click at [323, 238] on div "[DOMAIN_NAME] > 20 USDG!. Use invitation with referral code: 8jz25sdy and make …" at bounding box center [491, 221] width 362 height 75
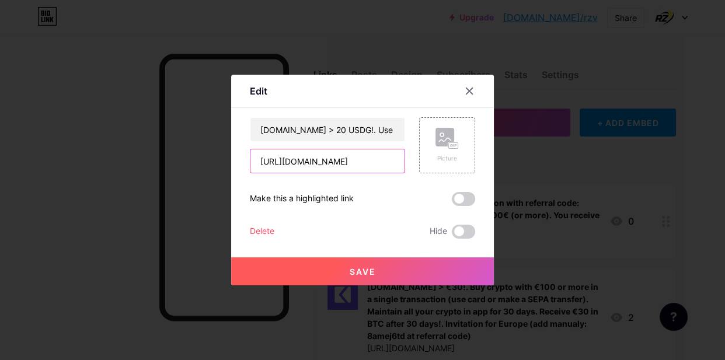
scroll to position [0, 29]
drag, startPoint x: 261, startPoint y: 162, endPoint x: 393, endPoint y: 160, distance: 131.9
click at [393, 160] on input "[URL][DOMAIN_NAME]" at bounding box center [327, 160] width 154 height 23
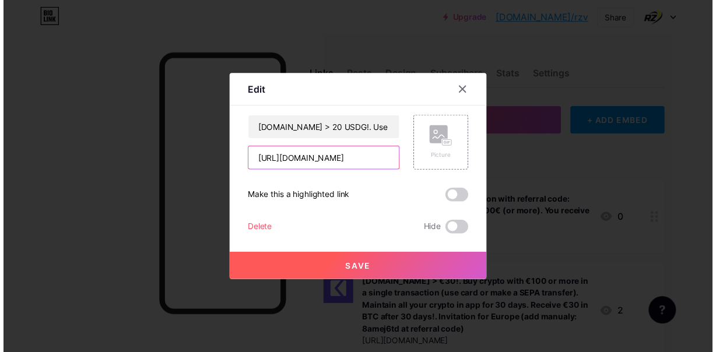
scroll to position [0, 0]
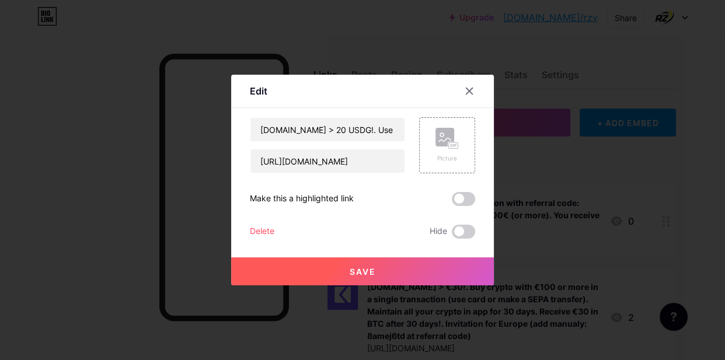
click at [368, 275] on span "Save" at bounding box center [362, 272] width 26 height 10
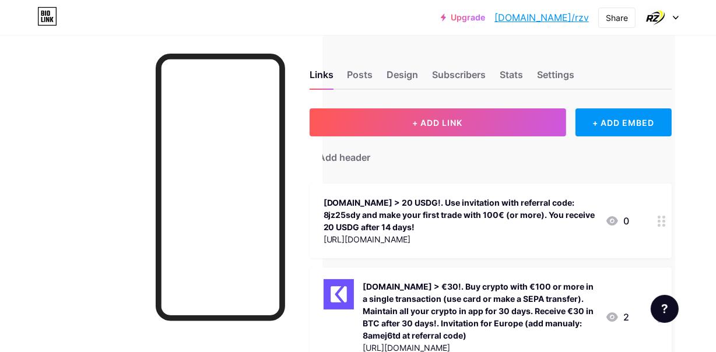
click at [494, 222] on div "[DOMAIN_NAME] > 20 USDG!. Use invitation with referral code: 8jz25sdy and make …" at bounding box center [460, 215] width 272 height 37
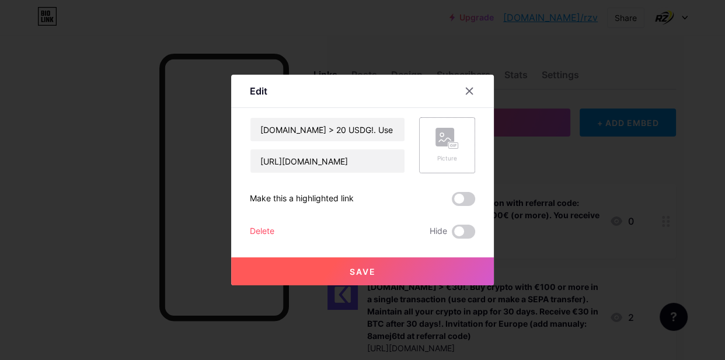
click at [453, 140] on rect at bounding box center [444, 137] width 19 height 19
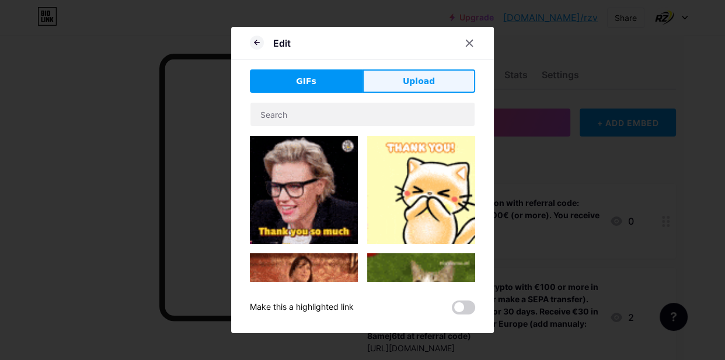
click at [431, 87] on span "Upload" at bounding box center [419, 81] width 32 height 12
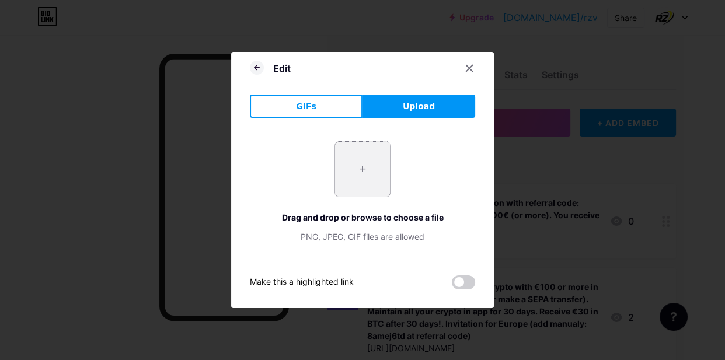
click at [351, 173] on input "file" at bounding box center [362, 169] width 55 height 55
type input "C:\fakepath\kraken8736.jpg"
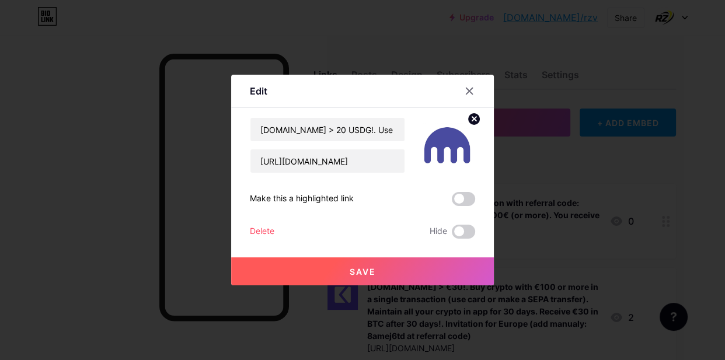
click at [349, 267] on span "Save" at bounding box center [362, 272] width 26 height 10
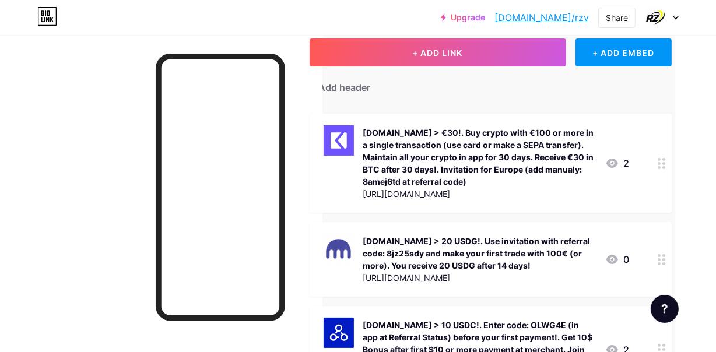
scroll to position [53, 41]
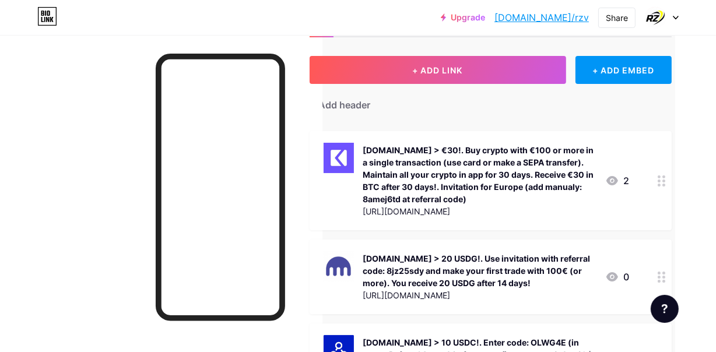
click at [348, 152] on img at bounding box center [339, 158] width 30 height 30
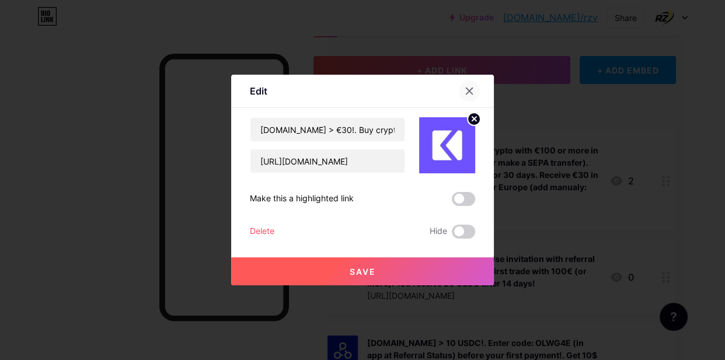
click at [469, 87] on icon at bounding box center [468, 90] width 9 height 9
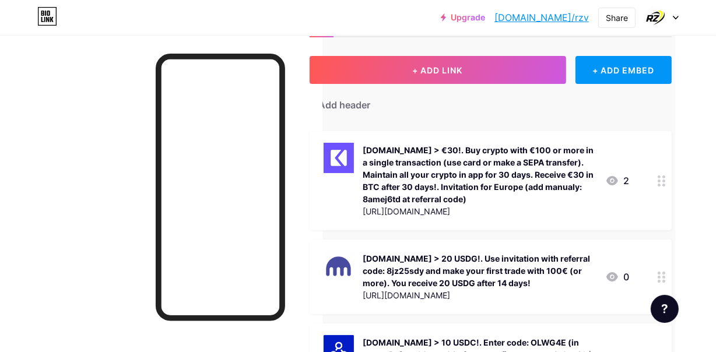
click at [439, 275] on div "[DOMAIN_NAME] > 20 USDG!. Use invitation with referral code: 8jz25sdy and make …" at bounding box center [479, 271] width 233 height 37
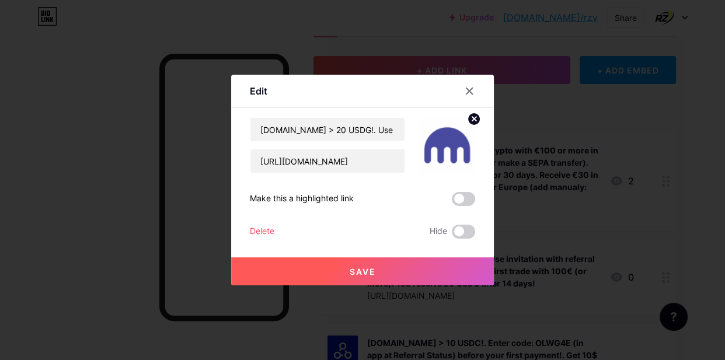
click at [477, 117] on circle at bounding box center [473, 119] width 13 height 13
click at [454, 145] on rect at bounding box center [453, 146] width 9 height 6
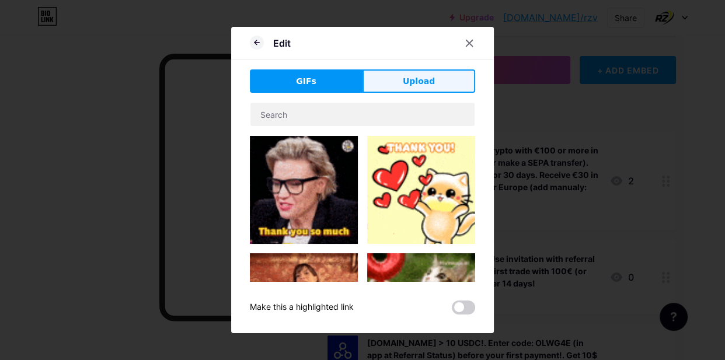
click at [415, 87] on span "Upload" at bounding box center [419, 81] width 32 height 12
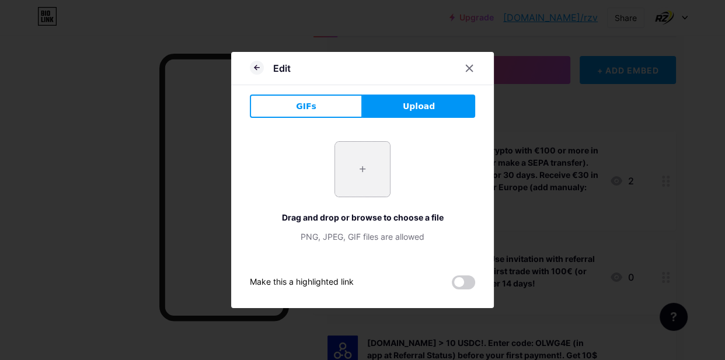
click at [361, 160] on input "file" at bounding box center [362, 169] width 55 height 55
type input "C:\fakepath\krk.png"
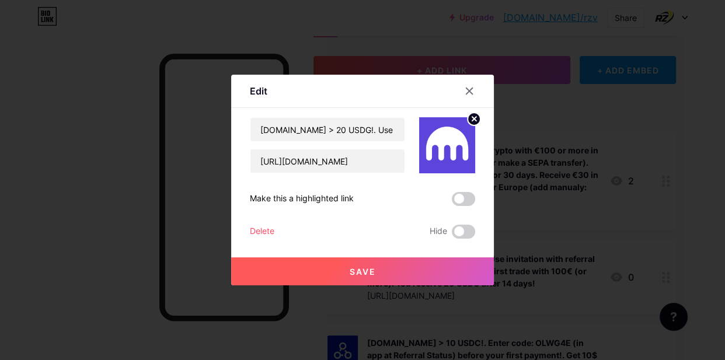
click at [369, 270] on span "Save" at bounding box center [362, 272] width 26 height 10
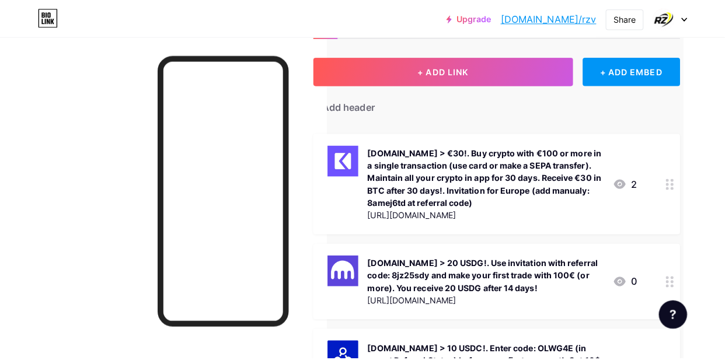
scroll to position [212, 41]
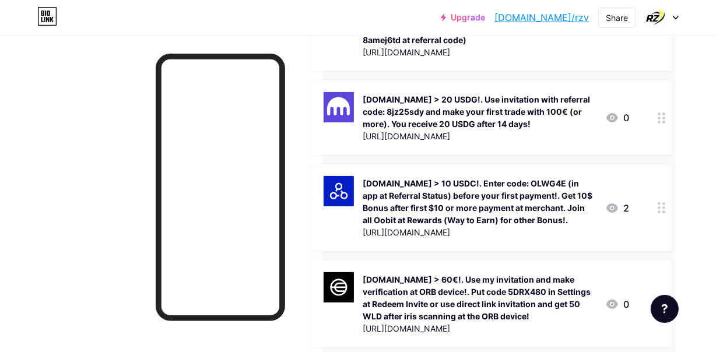
click at [446, 211] on div "[DOMAIN_NAME] > 10 USDC!. Enter code: OLWG4E (in app at Referral Status) before…" at bounding box center [479, 201] width 233 height 49
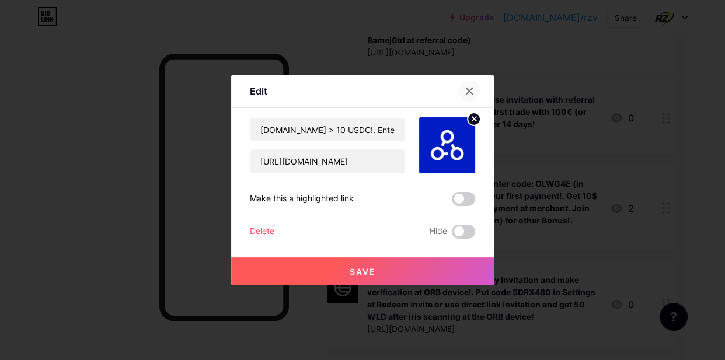
click at [469, 90] on icon at bounding box center [468, 90] width 9 height 9
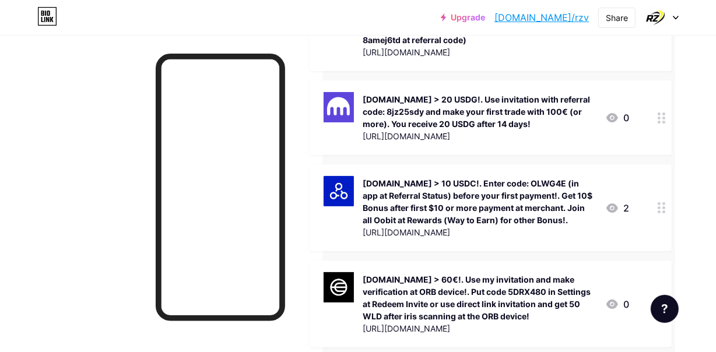
click at [429, 99] on div "[DOMAIN_NAME] > 20 USDG!. Use invitation with referral code: 8jz25sdy and make …" at bounding box center [479, 111] width 233 height 37
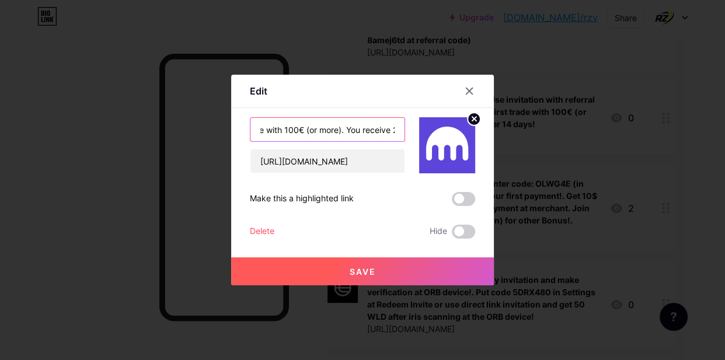
scroll to position [0, 455]
drag, startPoint x: 260, startPoint y: 128, endPoint x: 415, endPoint y: 131, distance: 155.2
click at [415, 131] on div "[DOMAIN_NAME] > 20 USDG!. Use invitation with referral code: 8jz25sdy and make …" at bounding box center [362, 145] width 225 height 56
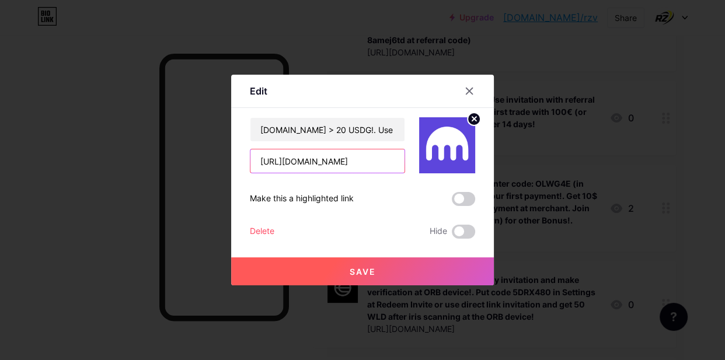
scroll to position [0, 29]
drag, startPoint x: 260, startPoint y: 161, endPoint x: 397, endPoint y: 160, distance: 136.5
click at [397, 160] on input "[URL][DOMAIN_NAME]" at bounding box center [327, 160] width 154 height 23
click at [338, 165] on input "[URL][DOMAIN_NAME]" at bounding box center [327, 160] width 154 height 23
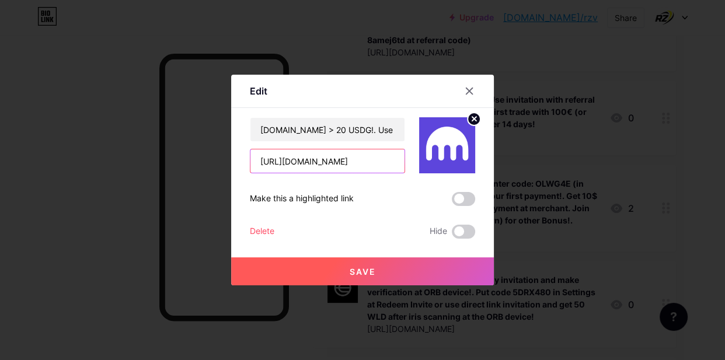
scroll to position [0, 29]
drag, startPoint x: 348, startPoint y: 163, endPoint x: 400, endPoint y: 160, distance: 51.4
click at [400, 160] on input "[URL][DOMAIN_NAME]" at bounding box center [327, 160] width 154 height 23
click at [397, 160] on input "[URL][DOMAIN_NAME]" at bounding box center [327, 160] width 154 height 23
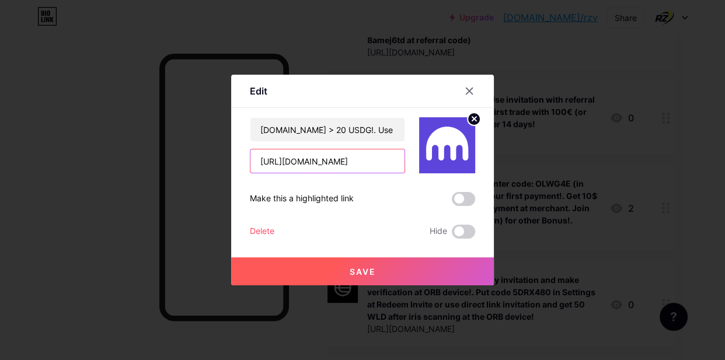
drag, startPoint x: 397, startPoint y: 160, endPoint x: 226, endPoint y: 162, distance: 170.4
click at [226, 162] on div "Edit Content YouTube Play YouTube video without leaving your page. ADD Vimeo Pl…" at bounding box center [362, 180] width 725 height 360
click at [117, 145] on div at bounding box center [362, 180] width 725 height 360
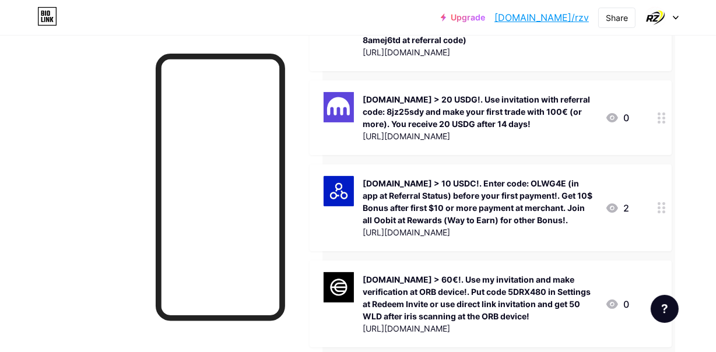
click at [397, 114] on div "[DOMAIN_NAME] > 20 USDG!. Use invitation with referral code: 8jz25sdy and make …" at bounding box center [479, 111] width 233 height 37
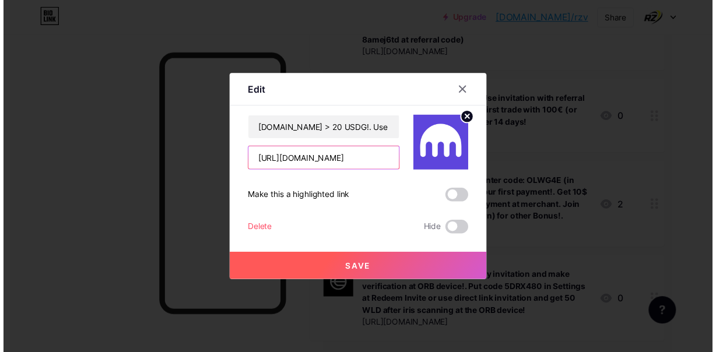
scroll to position [0, 29]
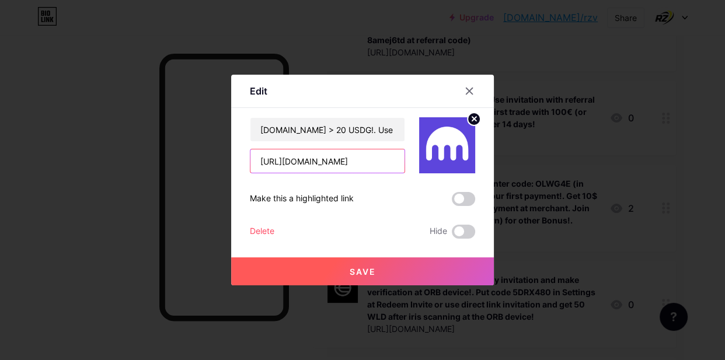
drag, startPoint x: 257, startPoint y: 163, endPoint x: 447, endPoint y: 163, distance: 189.6
click at [447, 163] on div "[DOMAIN_NAME] > 20 USDG!. Use invitation with referral code: 8jz25sdy and make …" at bounding box center [362, 145] width 225 height 56
click at [86, 163] on div at bounding box center [362, 180] width 725 height 360
